Goal: Task Accomplishment & Management: Manage account settings

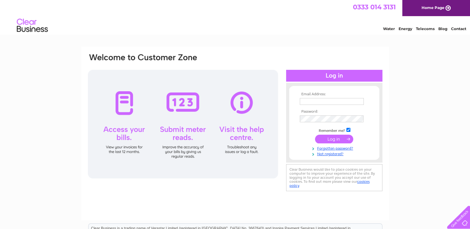
type input "julie@sdw-ltd.co.uk"
click at [330, 142] on input "submit" at bounding box center [334, 139] width 38 height 9
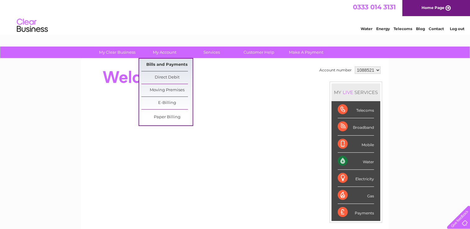
click at [165, 63] on link "Bills and Payments" at bounding box center [166, 65] width 51 height 12
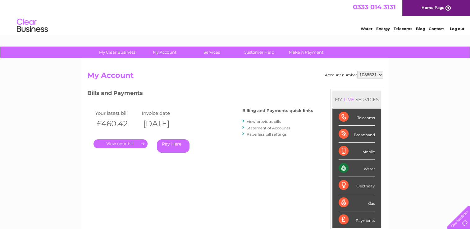
click at [128, 143] on link "." at bounding box center [120, 143] width 54 height 9
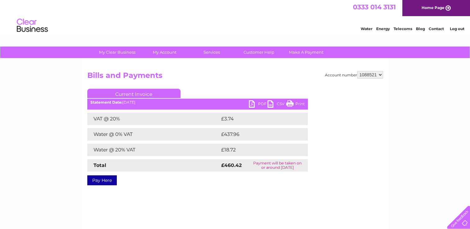
click at [251, 104] on link "PDF" at bounding box center [258, 104] width 19 height 9
click at [456, 29] on link "Log out" at bounding box center [456, 28] width 15 height 5
